Goal: Task Accomplishment & Management: Use online tool/utility

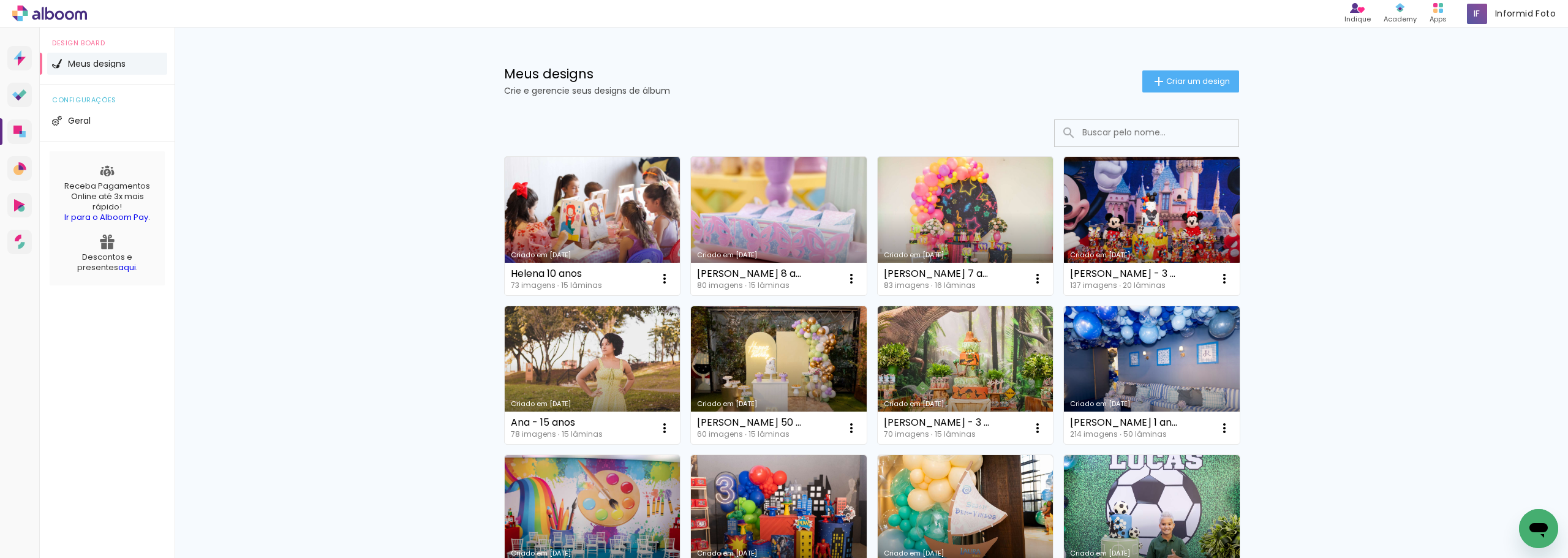
click at [1119, 219] on link "Criado em [DATE]" at bounding box center [1152, 226] width 176 height 139
